Goal: Information Seeking & Learning: Learn about a topic

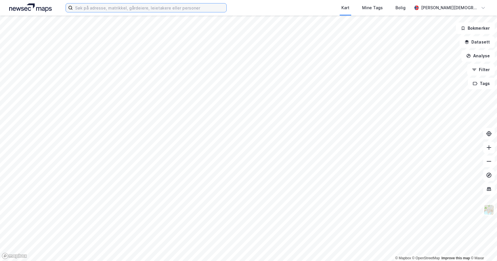
click at [197, 5] on input at bounding box center [150, 7] width 154 height 9
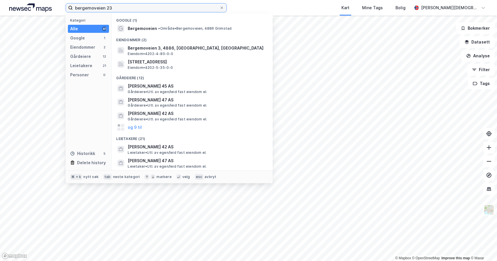
type input "bergemoveien 23"
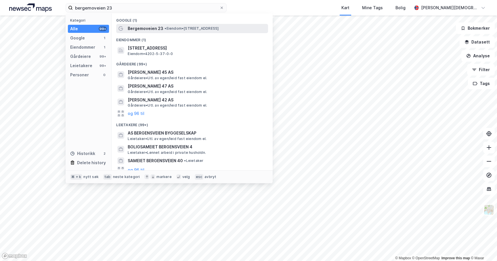
click at [171, 24] on div "Bergemoveien 23 • Eiendom • [STREET_ADDRESS]" at bounding box center [192, 28] width 152 height 9
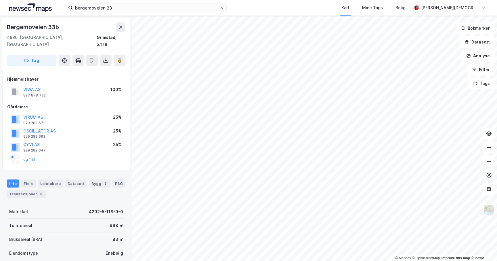
scroll to position [61, 0]
